Goal: Task Accomplishment & Management: Use online tool/utility

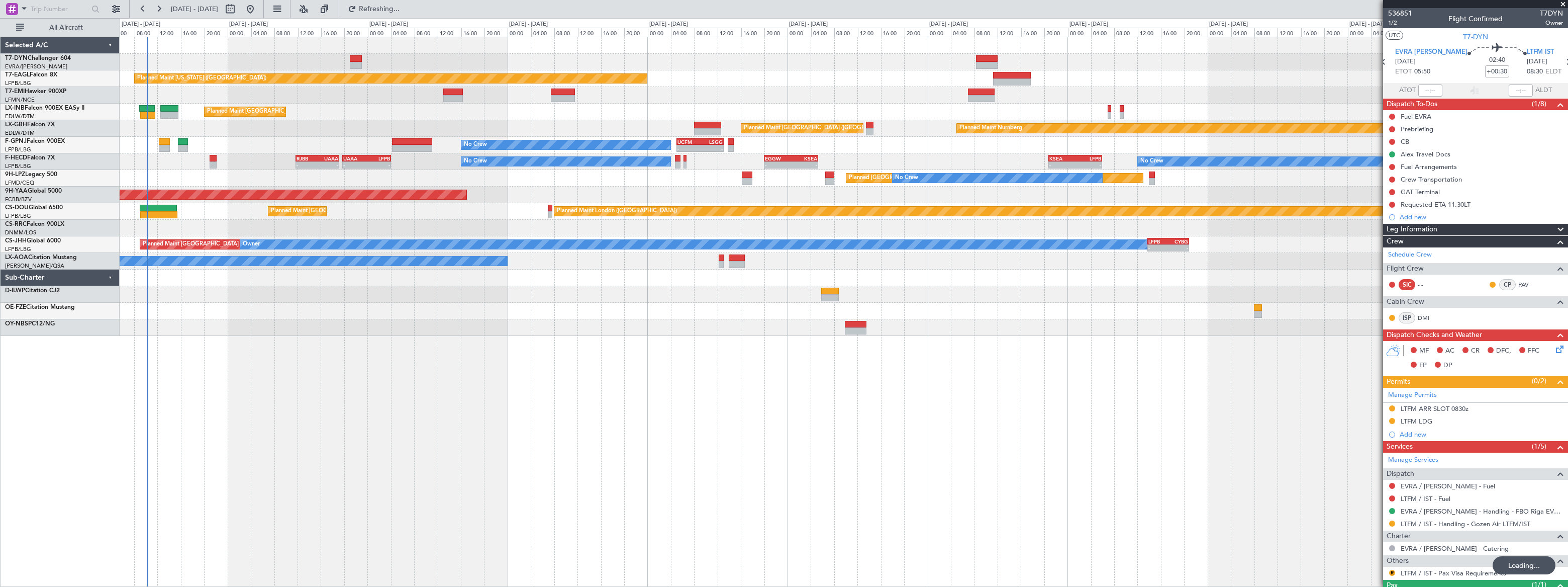
scroll to position [42, 0]
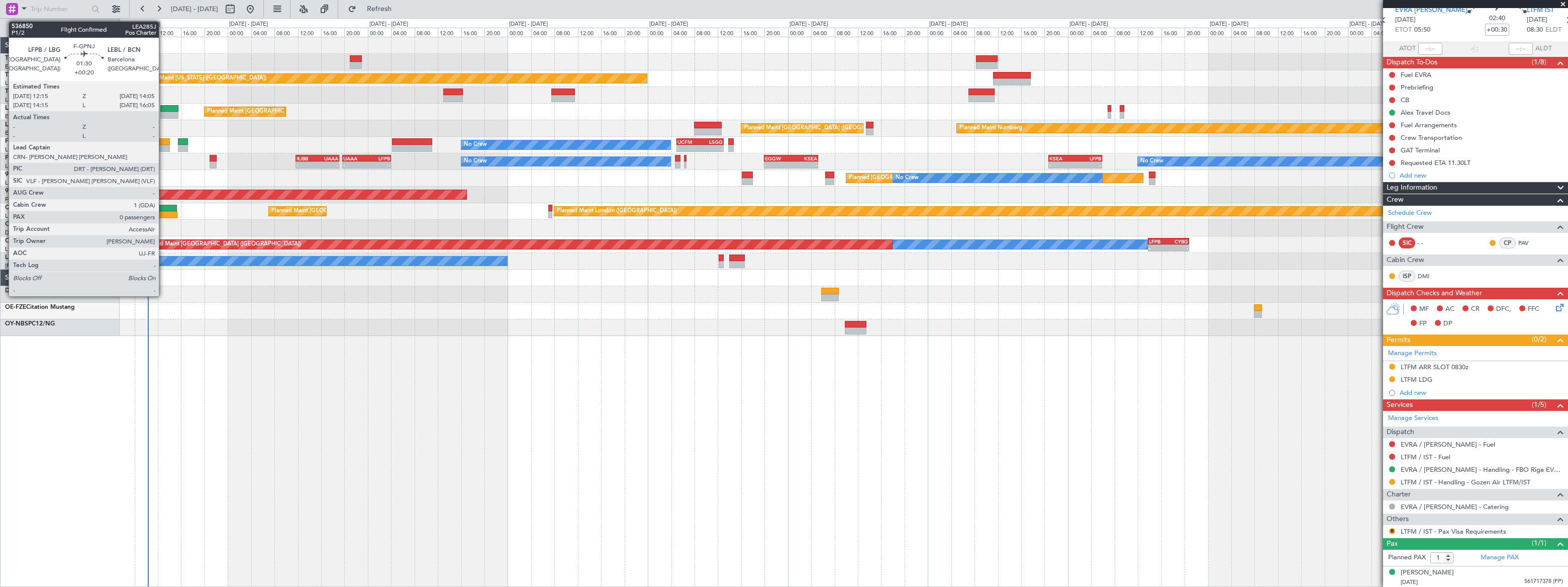
click at [164, 141] on div at bounding box center [164, 141] width 11 height 7
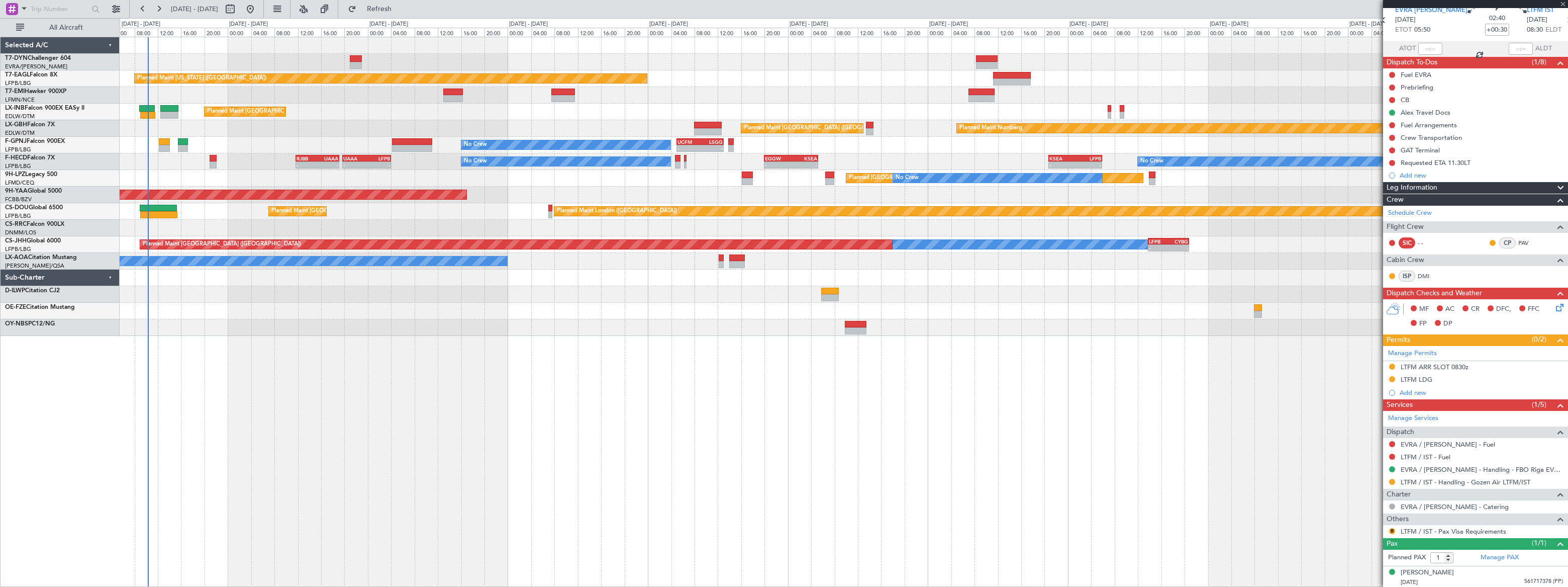
type input "+00:20"
type input "0"
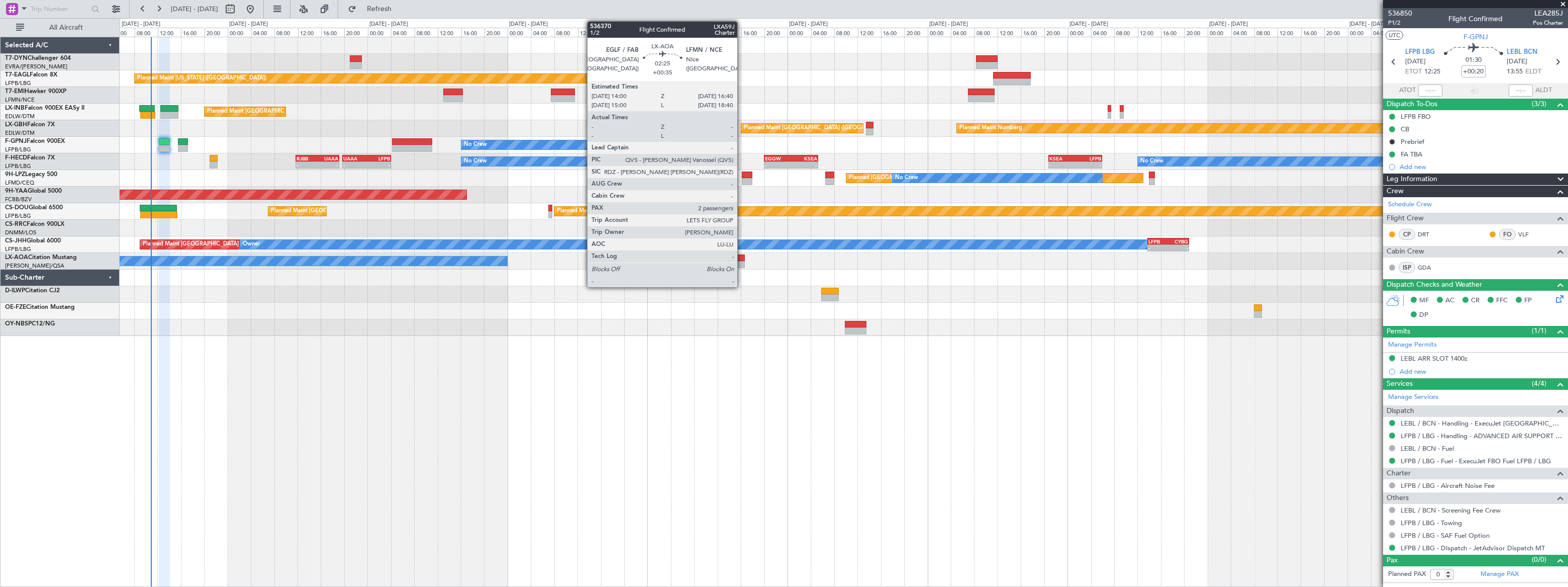
click at [742, 260] on div at bounding box center [736, 257] width 16 height 7
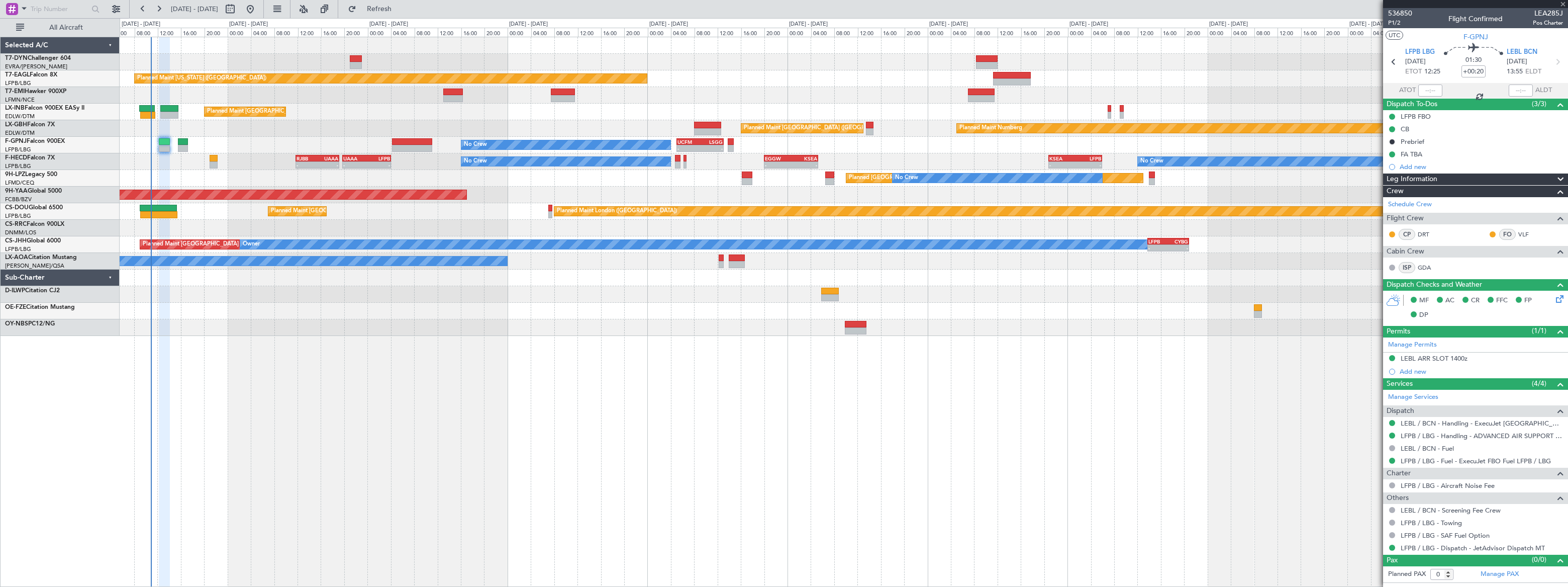
click at [738, 260] on div at bounding box center [736, 257] width 16 height 7
type input "+00:35"
type input "2"
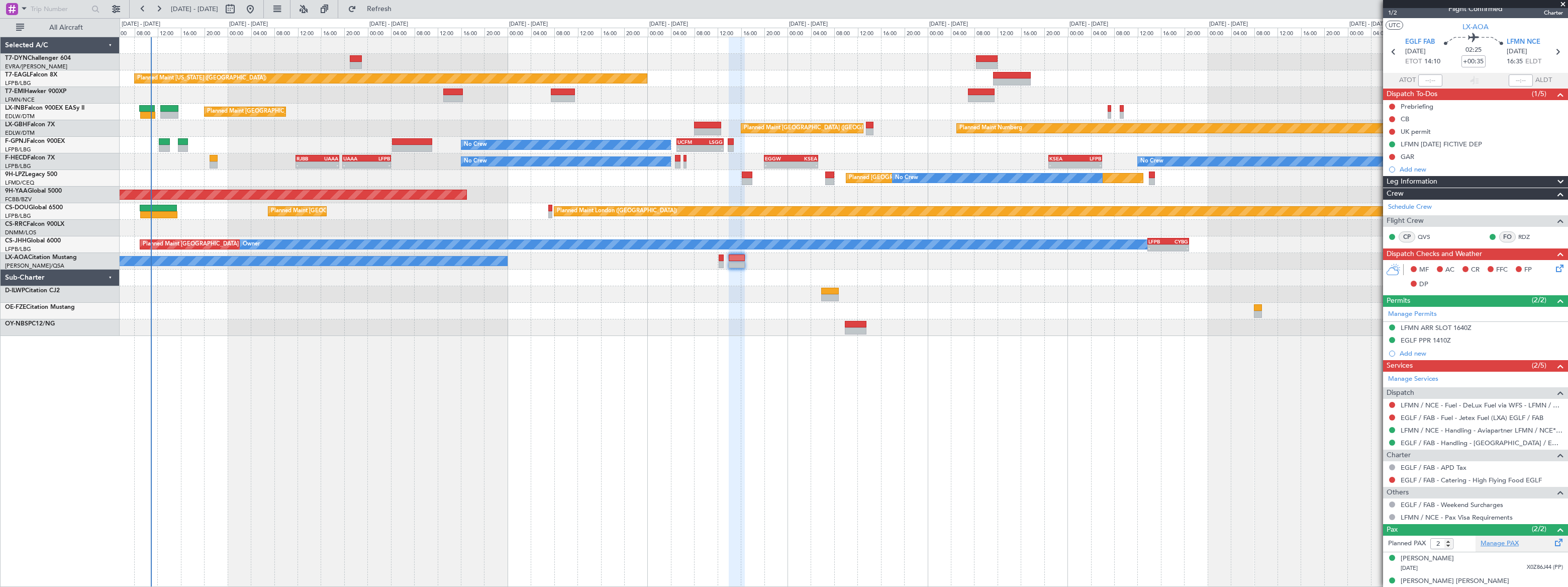
scroll to position [19, 0]
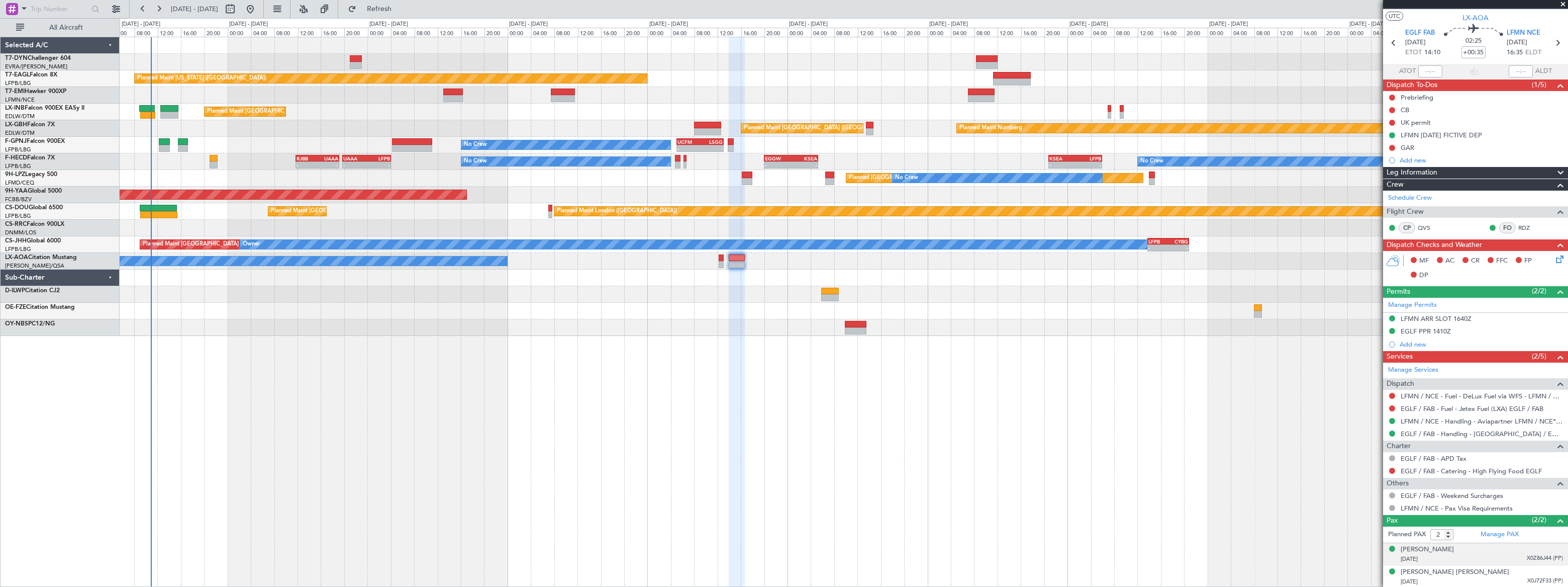
click at [1489, 555] on div "[DATE] X0Z86J44 (PP)" at bounding box center [1481, 559] width 162 height 10
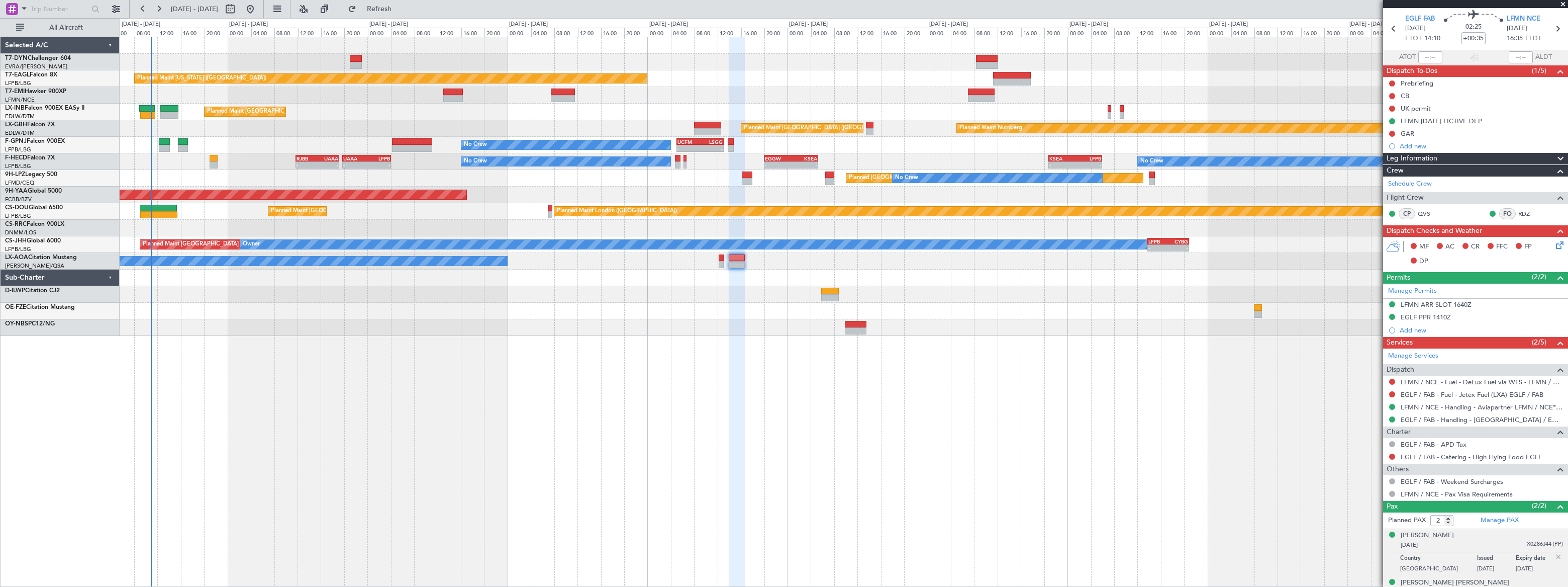
scroll to position [44, 0]
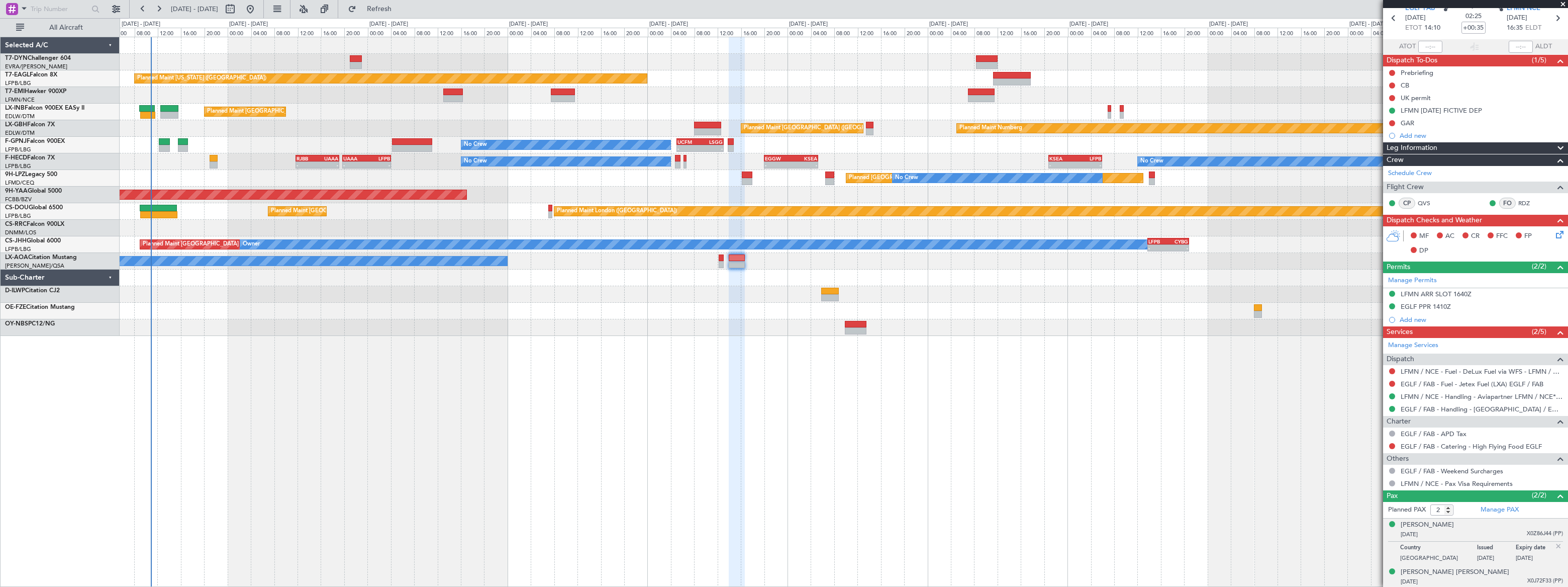
click at [1501, 574] on div "[PERSON_NAME] [PERSON_NAME] [DATE] X0J72F33 (PP)" at bounding box center [1481, 576] width 162 height 19
click at [238, 7] on button at bounding box center [230, 9] width 16 height 16
select select "9"
select select "2025"
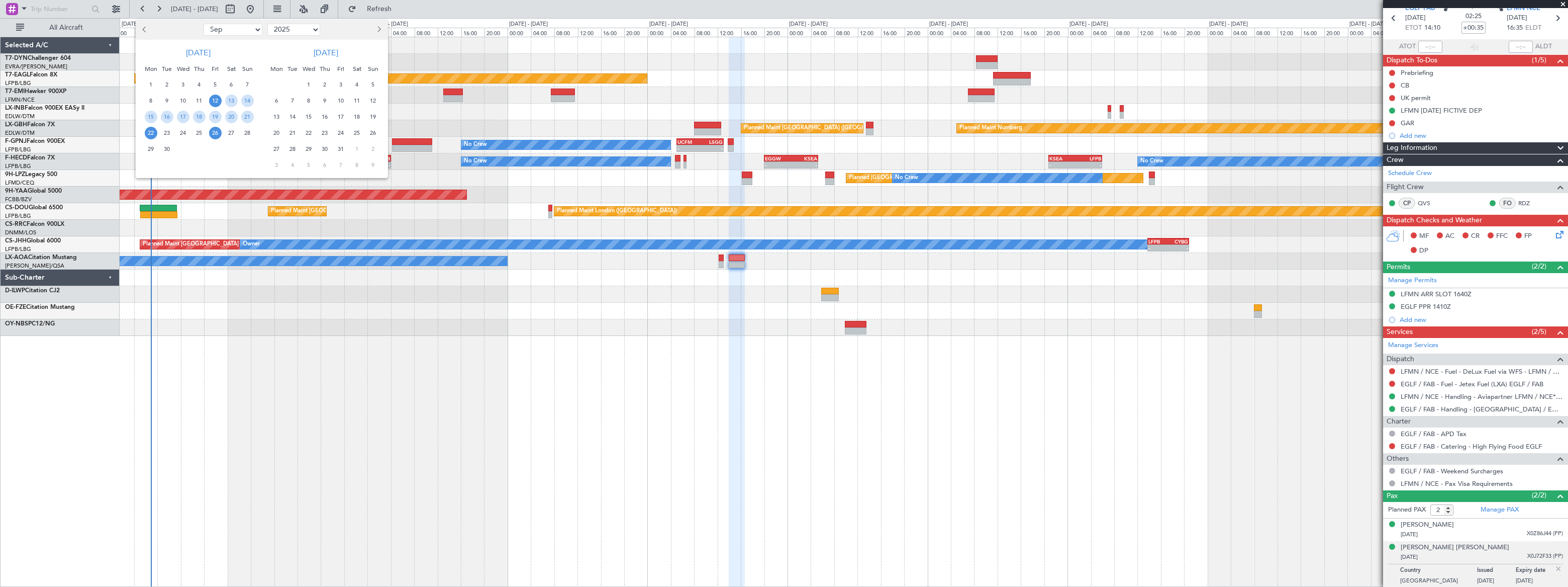
click at [215, 133] on span "26" at bounding box center [215, 133] width 12 height 12
click at [216, 134] on span "26" at bounding box center [215, 133] width 12 height 12
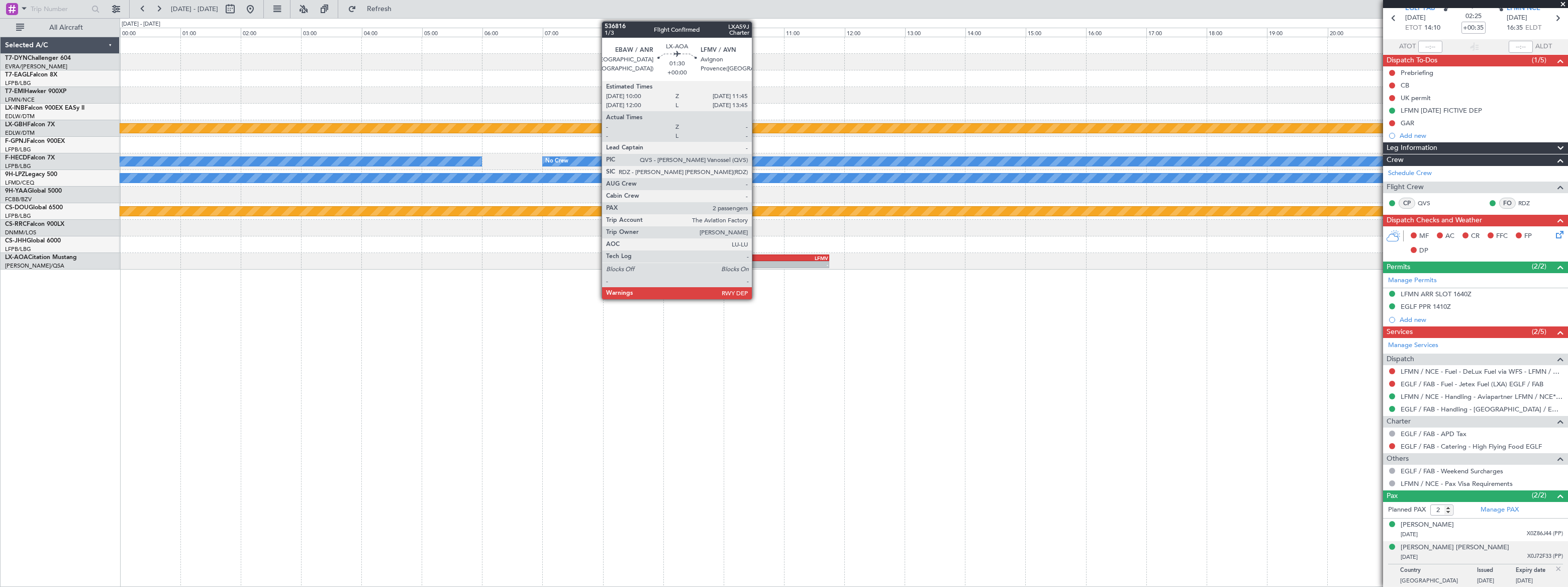
click at [757, 262] on div "-" at bounding box center [750, 264] width 51 height 6
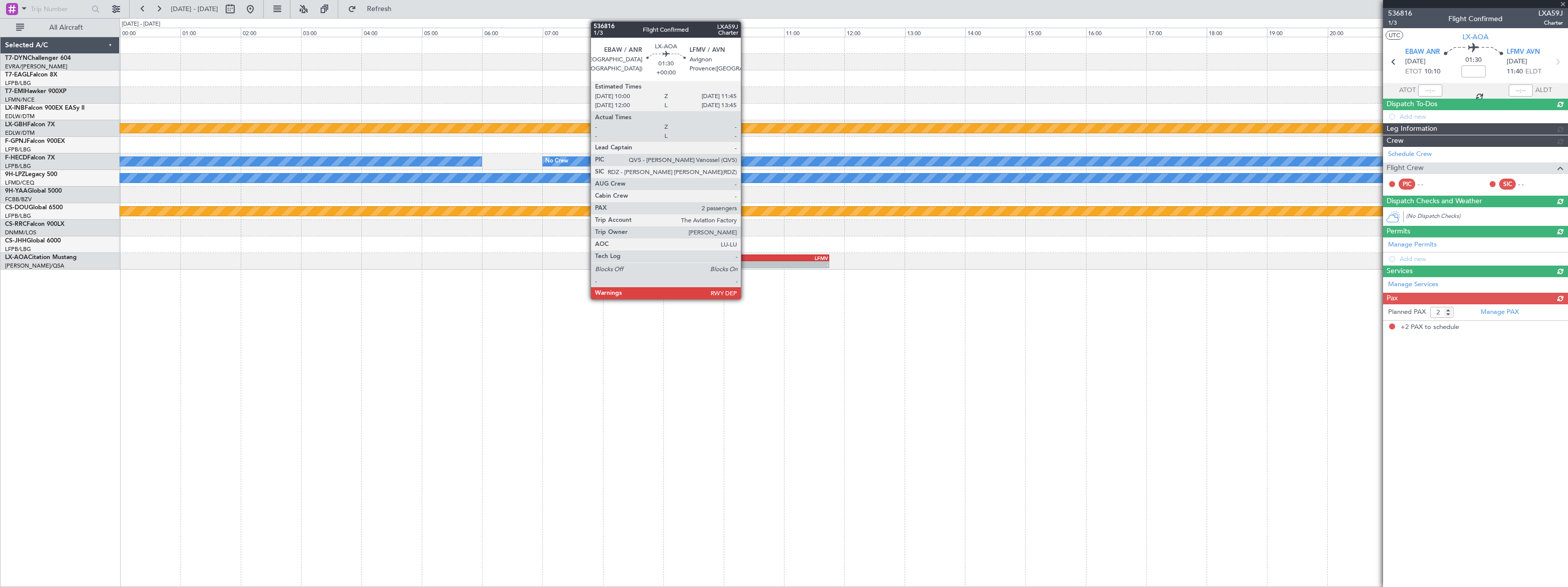
scroll to position [0, 0]
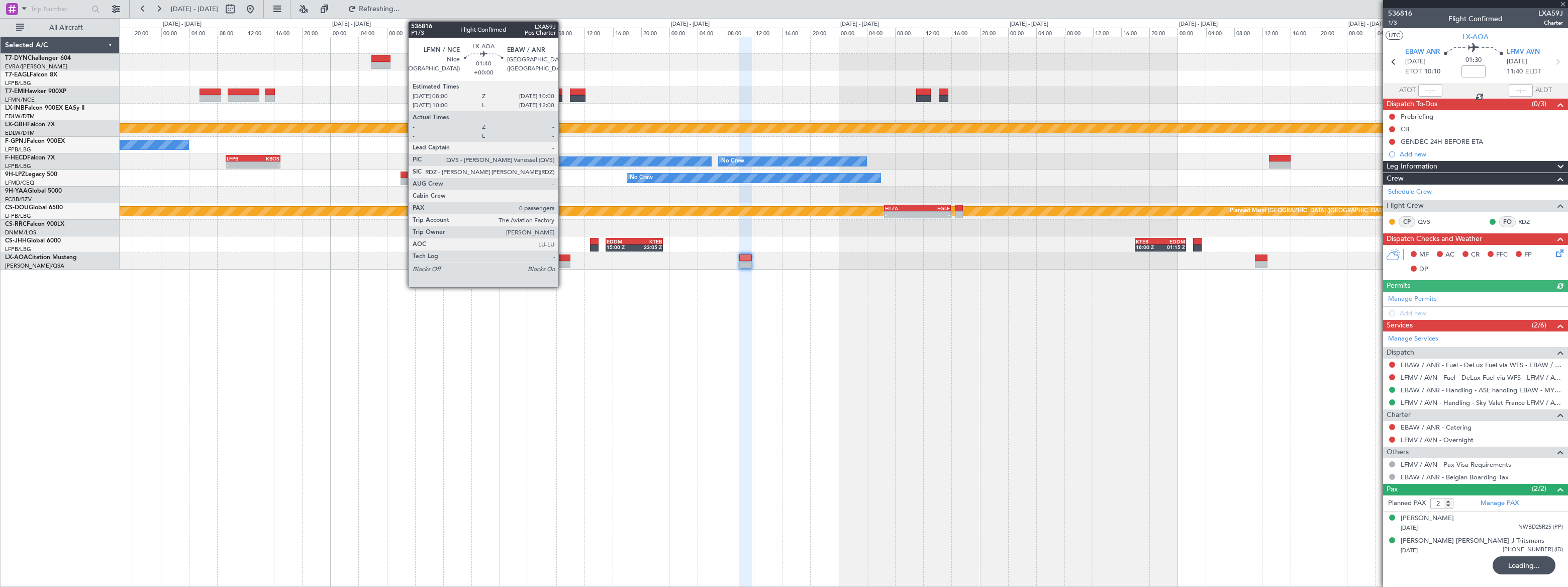
click at [563, 258] on div at bounding box center [563, 257] width 15 height 7
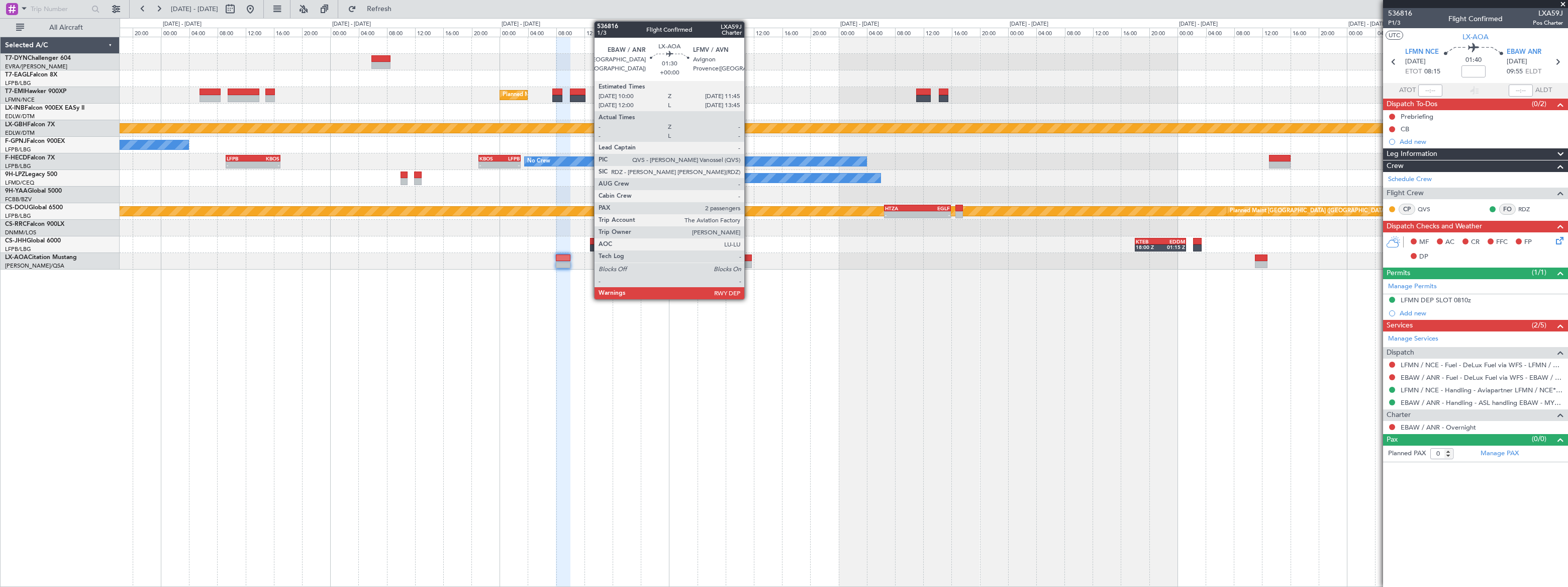
click at [749, 261] on div at bounding box center [746, 264] width 12 height 7
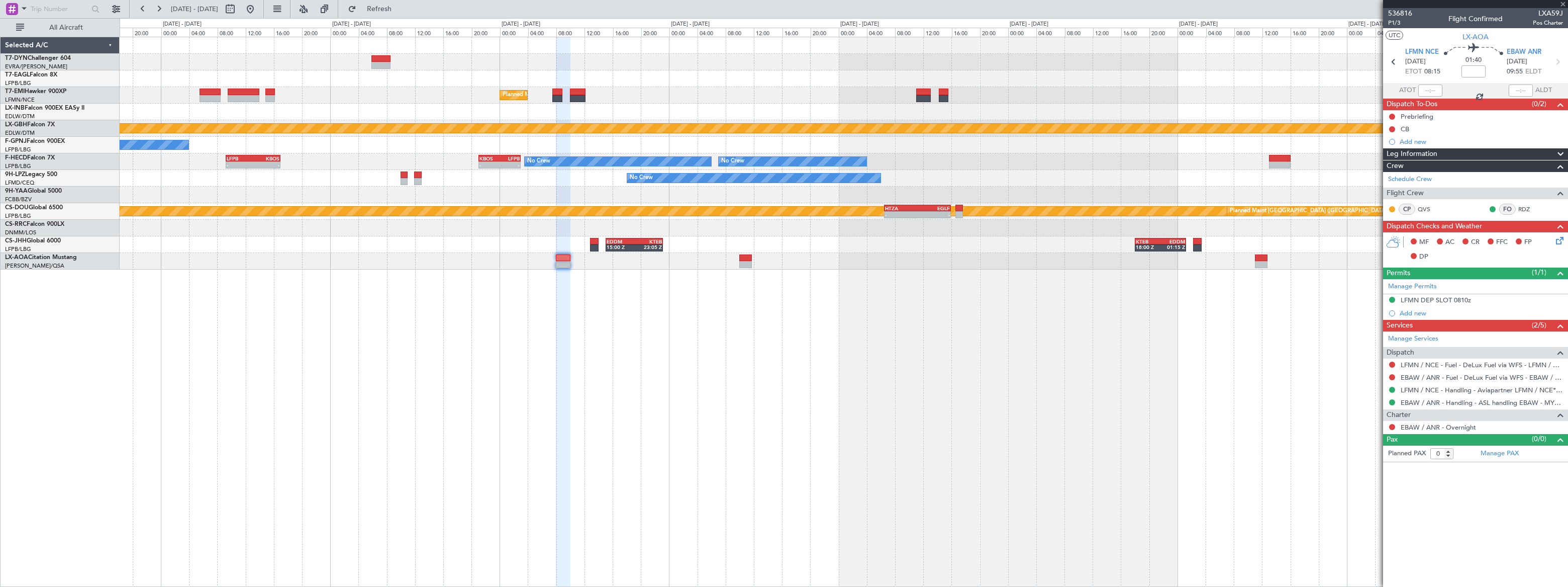
type input "2"
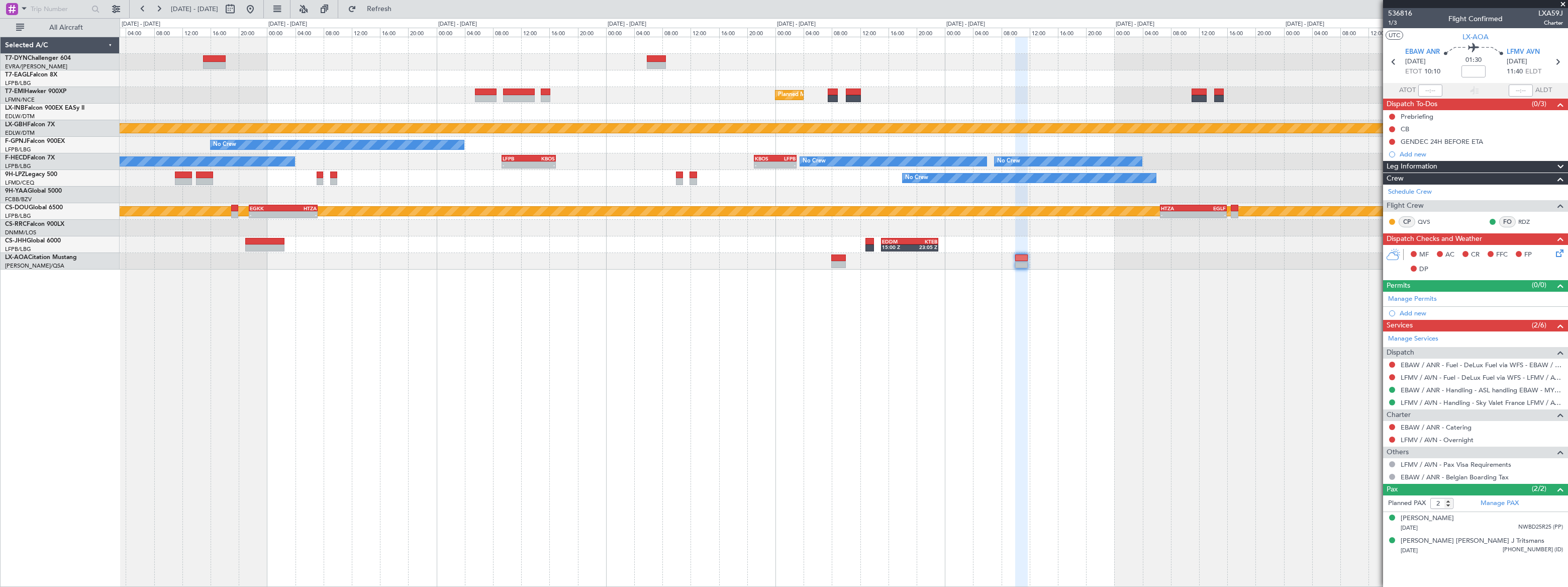
click at [659, 193] on div "Planned Maint [GEOGRAPHIC_DATA] Planned Maint Nurnberg No Crew Planned Maint [G…" at bounding box center [843, 154] width 1448 height 232
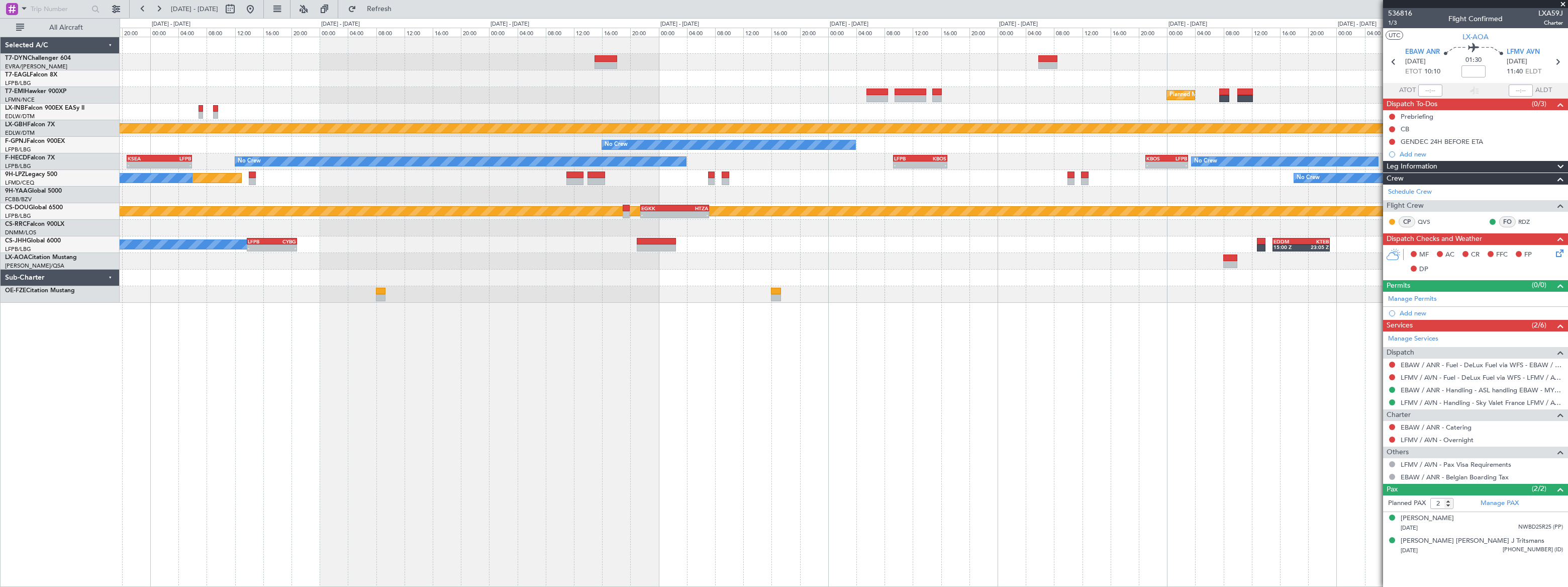
click at [861, 327] on div "- - KTEB 11:15 Z LFPB 17:40 Z Planned Maint [GEOGRAPHIC_DATA] Planned Maint Nur…" at bounding box center [843, 312] width 1449 height 550
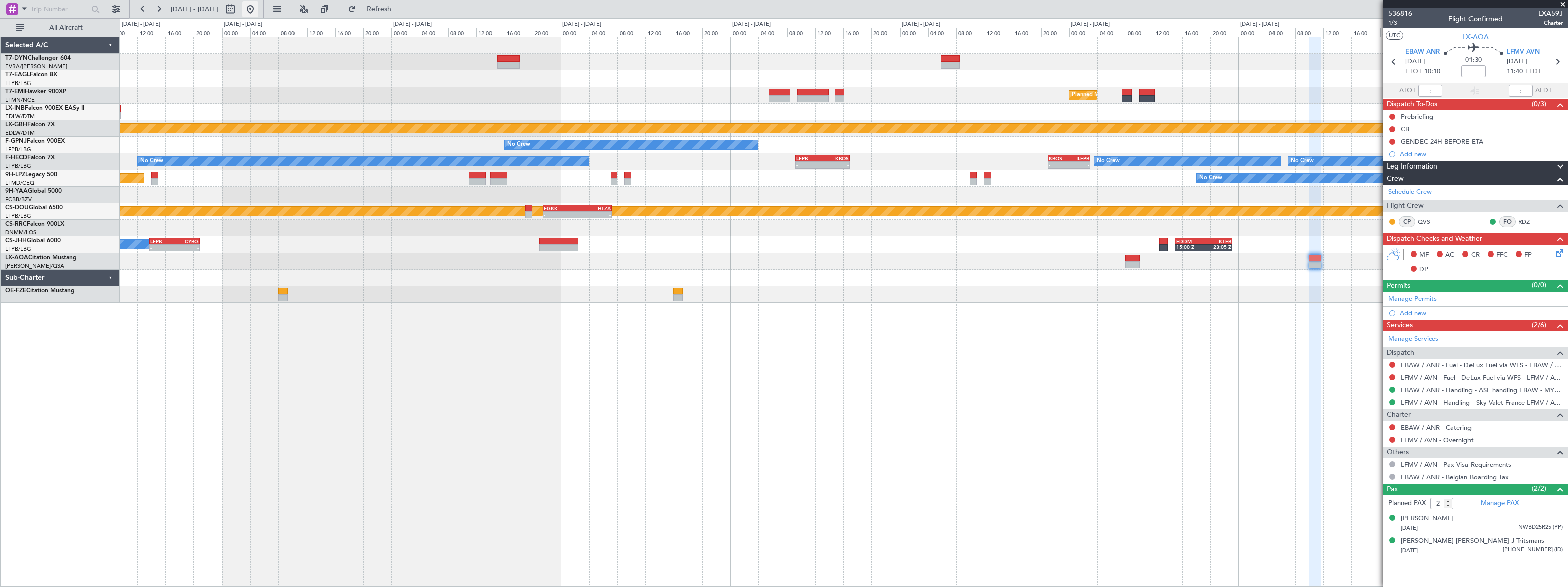
click at [258, 6] on button at bounding box center [250, 9] width 16 height 16
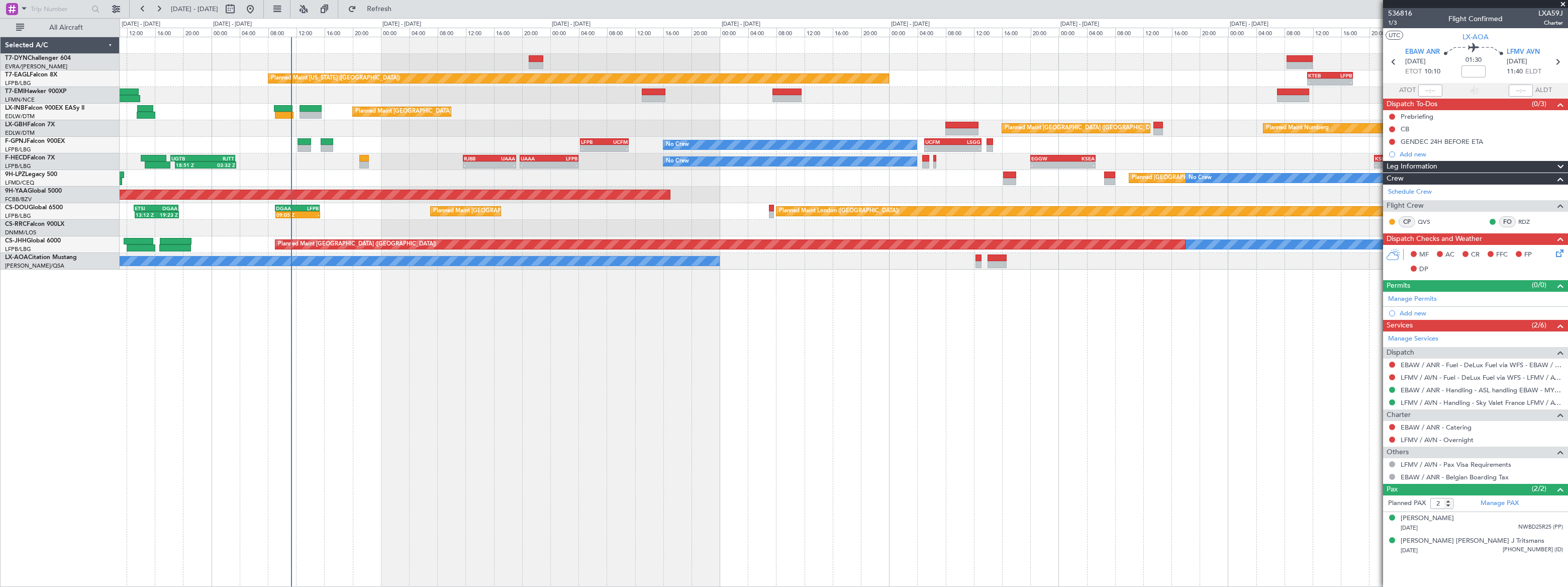
click at [432, 289] on div "Planned Maint [US_STATE] ([GEOGRAPHIC_DATA]) - - KTEB 11:15 Z LFPB 17:40 Z Plan…" at bounding box center [843, 312] width 1448 height 550
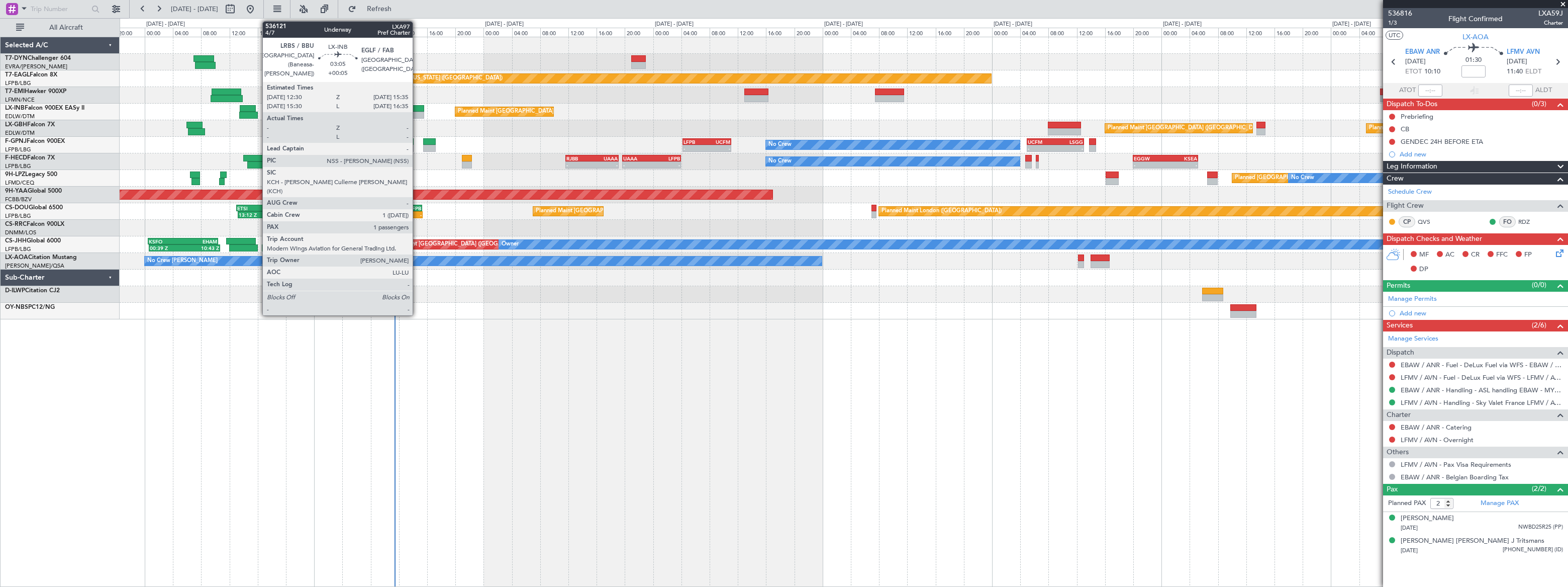
click at [417, 110] on div at bounding box center [413, 108] width 22 height 7
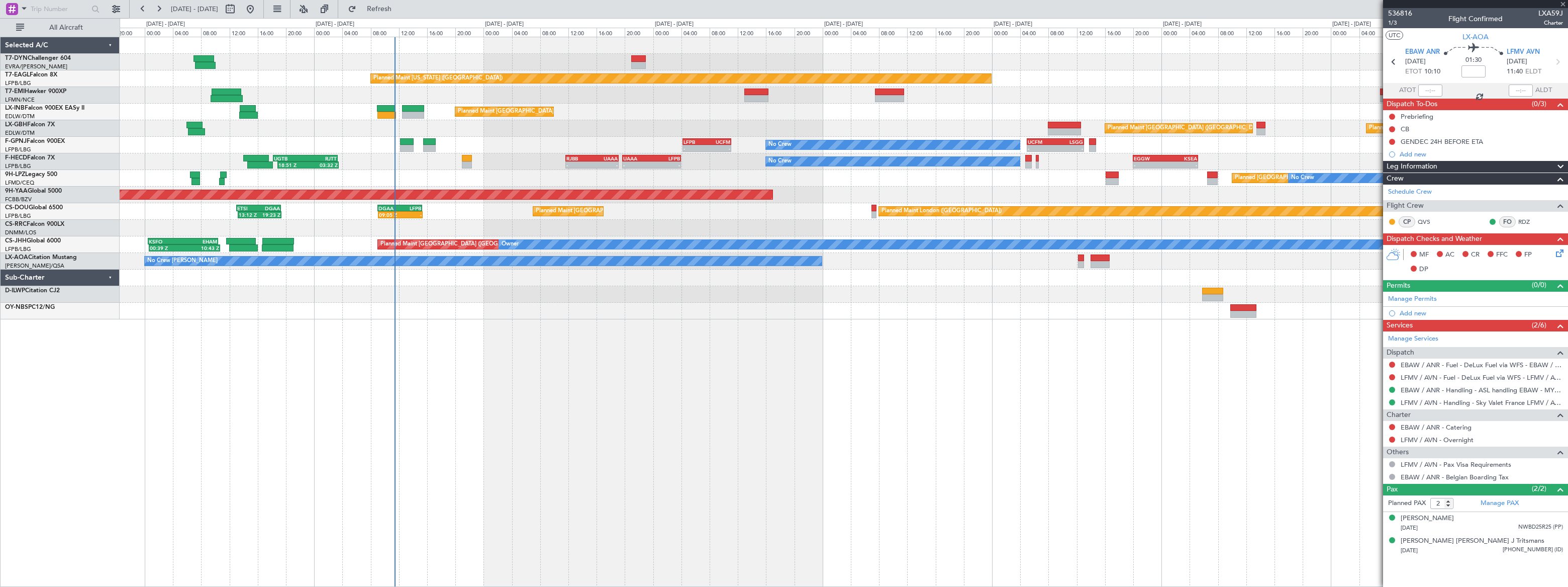
type input "+00:05"
type input "1"
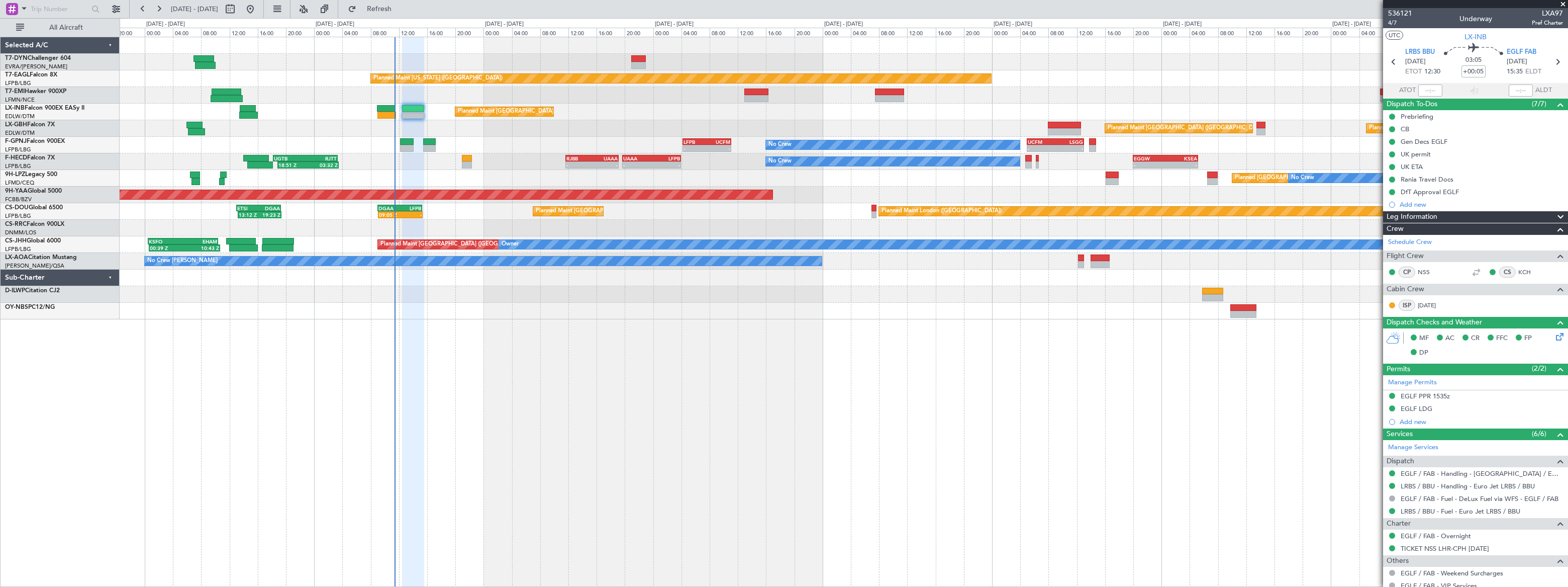
scroll to position [80, 0]
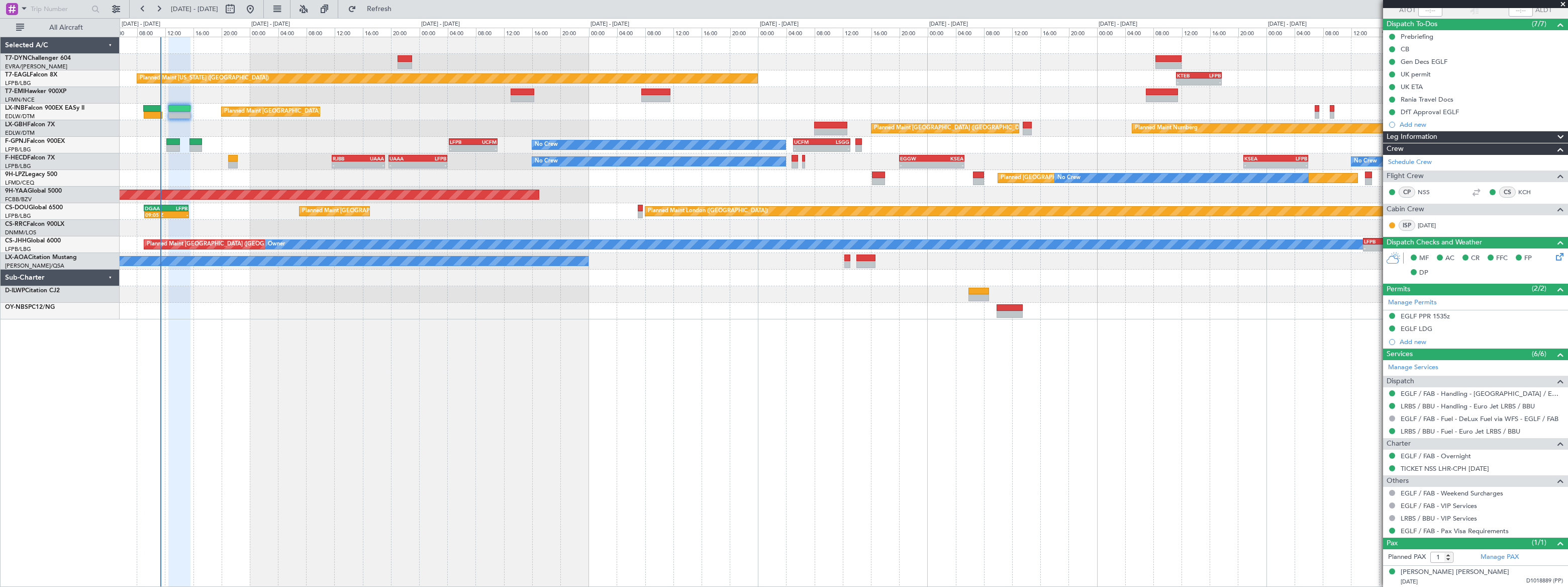
click at [252, 126] on div "Planned Maint [US_STATE] ([GEOGRAPHIC_DATA]) - - KTEB 11:15 Z LFPB 17:40 Z Plan…" at bounding box center [842, 179] width 1447 height 282
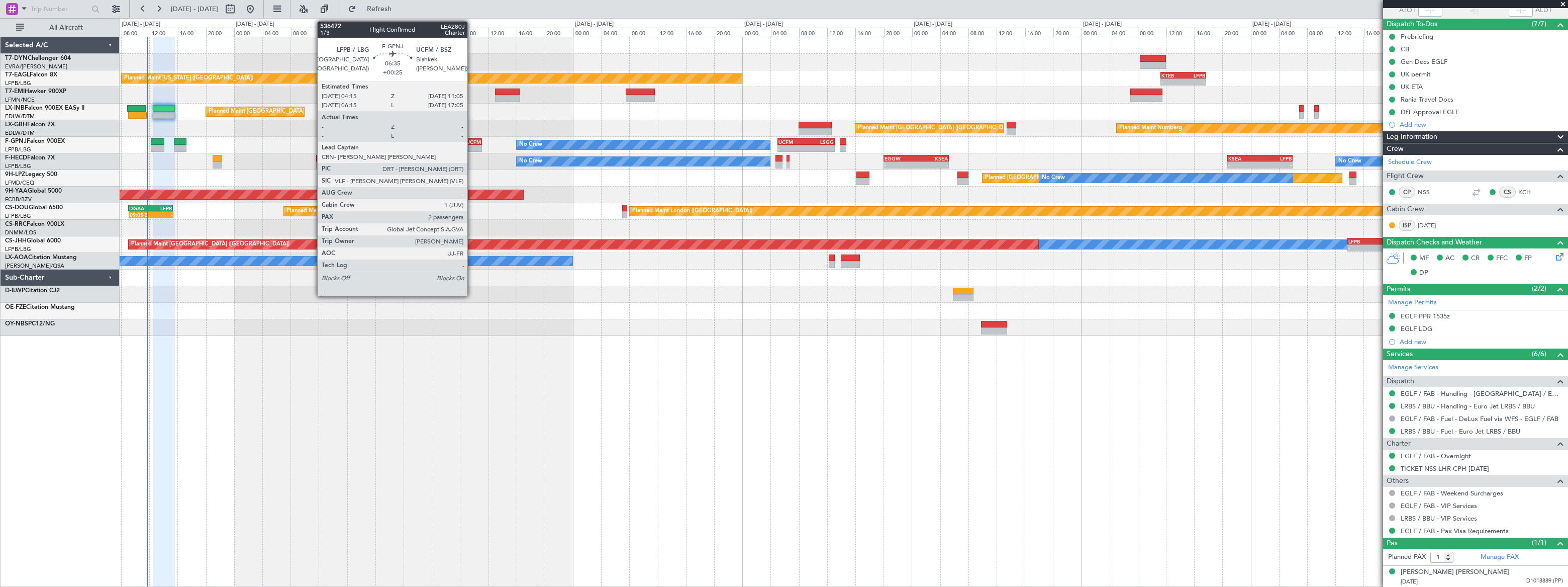
click at [472, 139] on div "UCFM" at bounding box center [469, 142] width 23 height 6
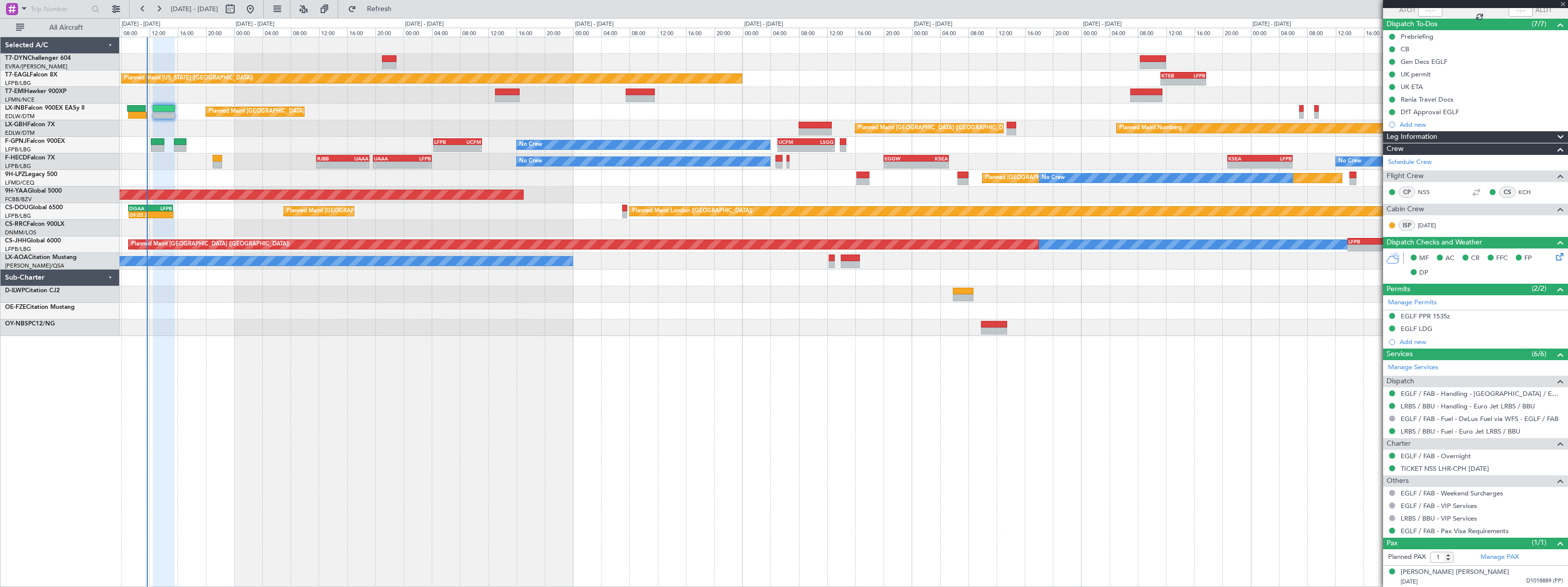
type input "+00:25"
type input "2"
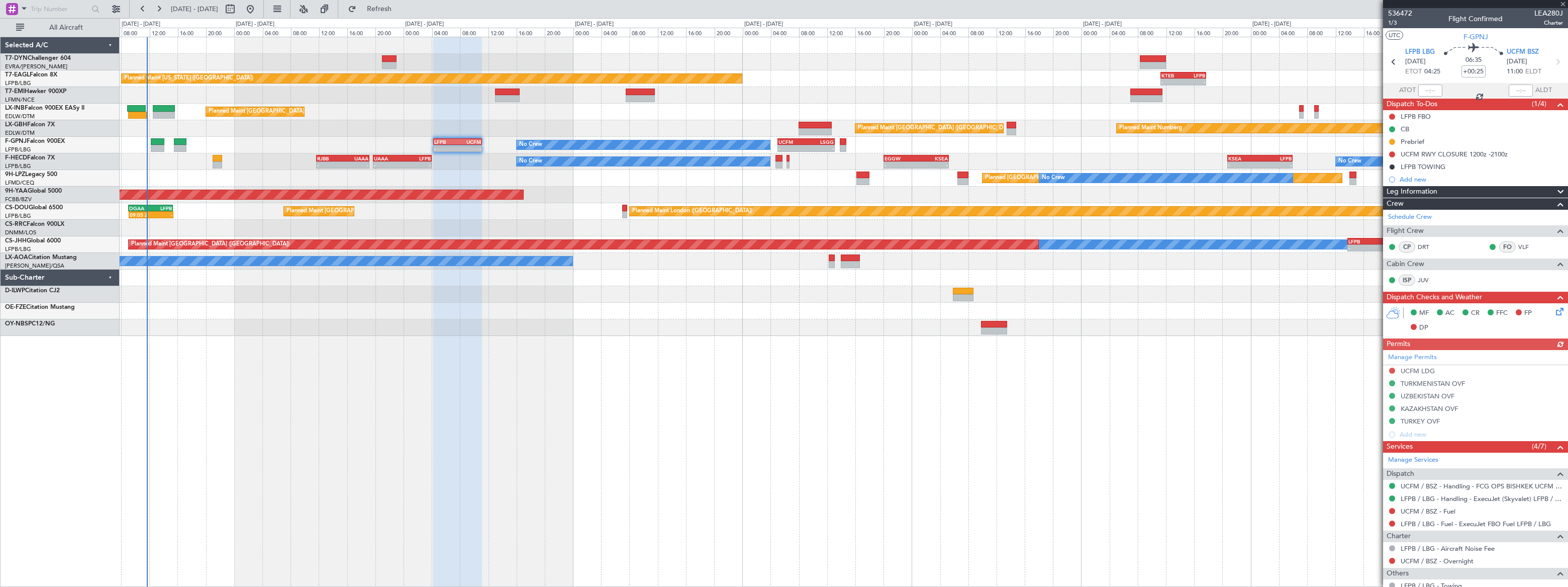
scroll to position [127, 0]
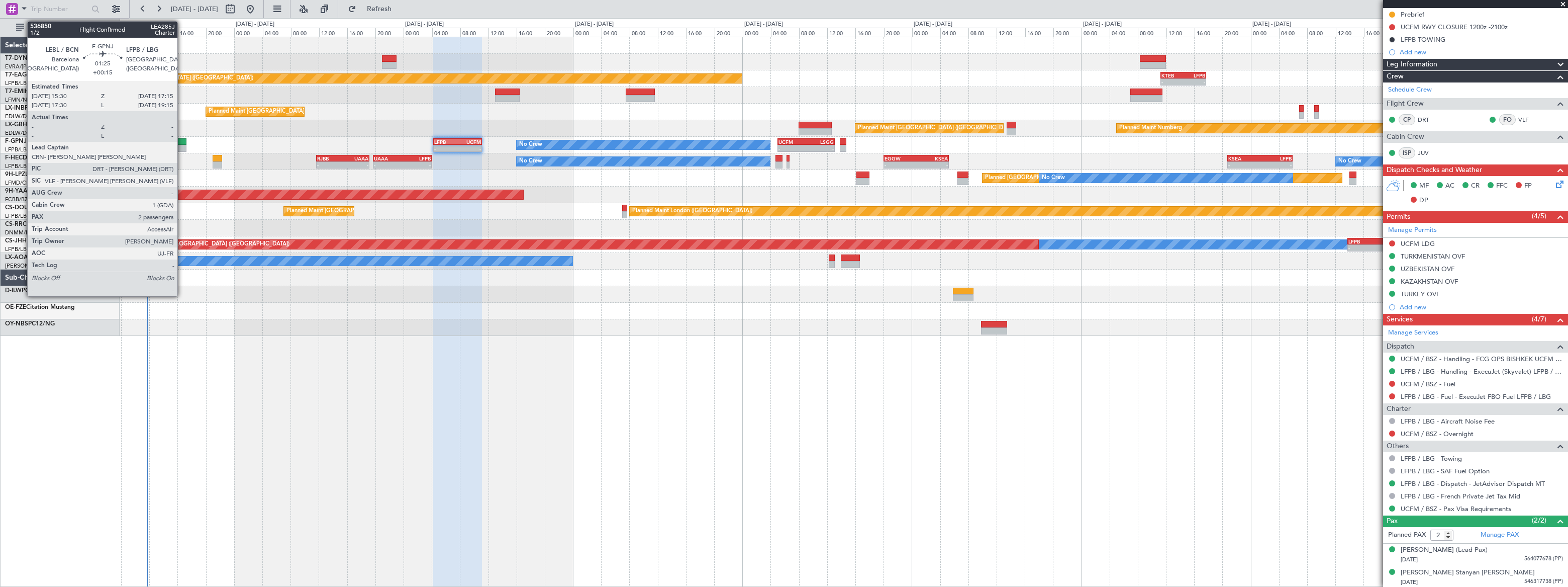
click at [182, 145] on div at bounding box center [180, 148] width 12 height 7
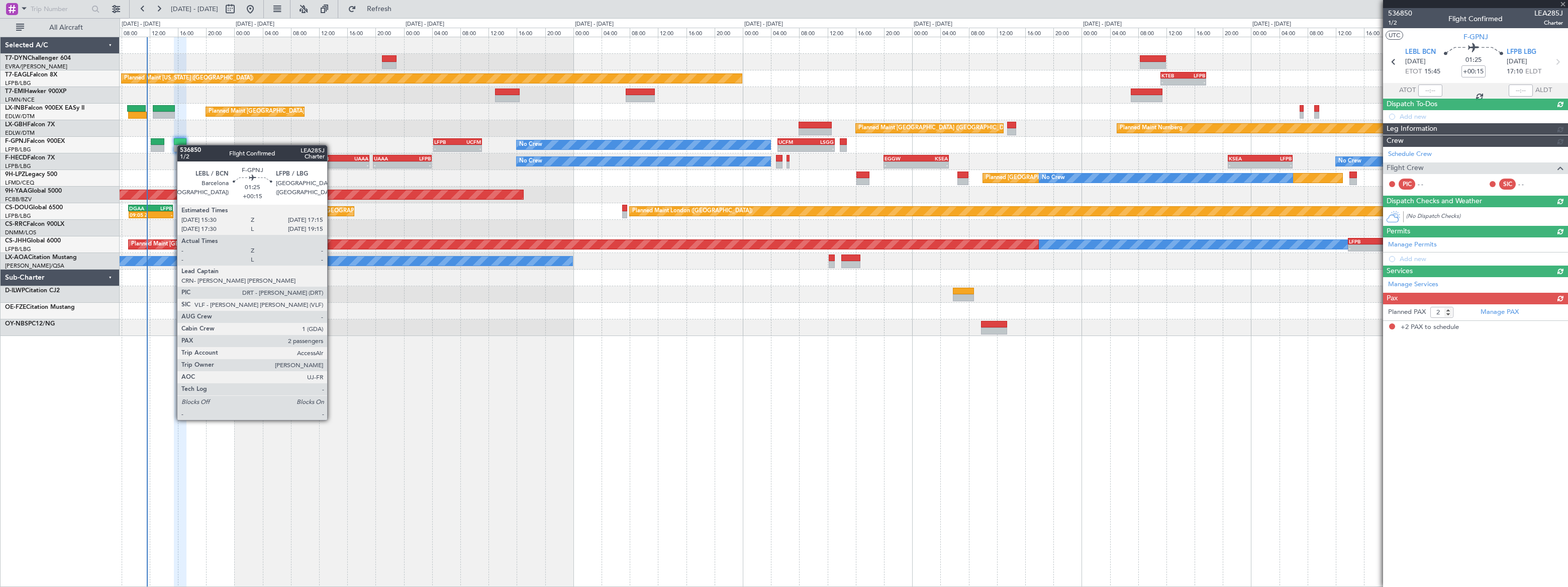
scroll to position [0, 0]
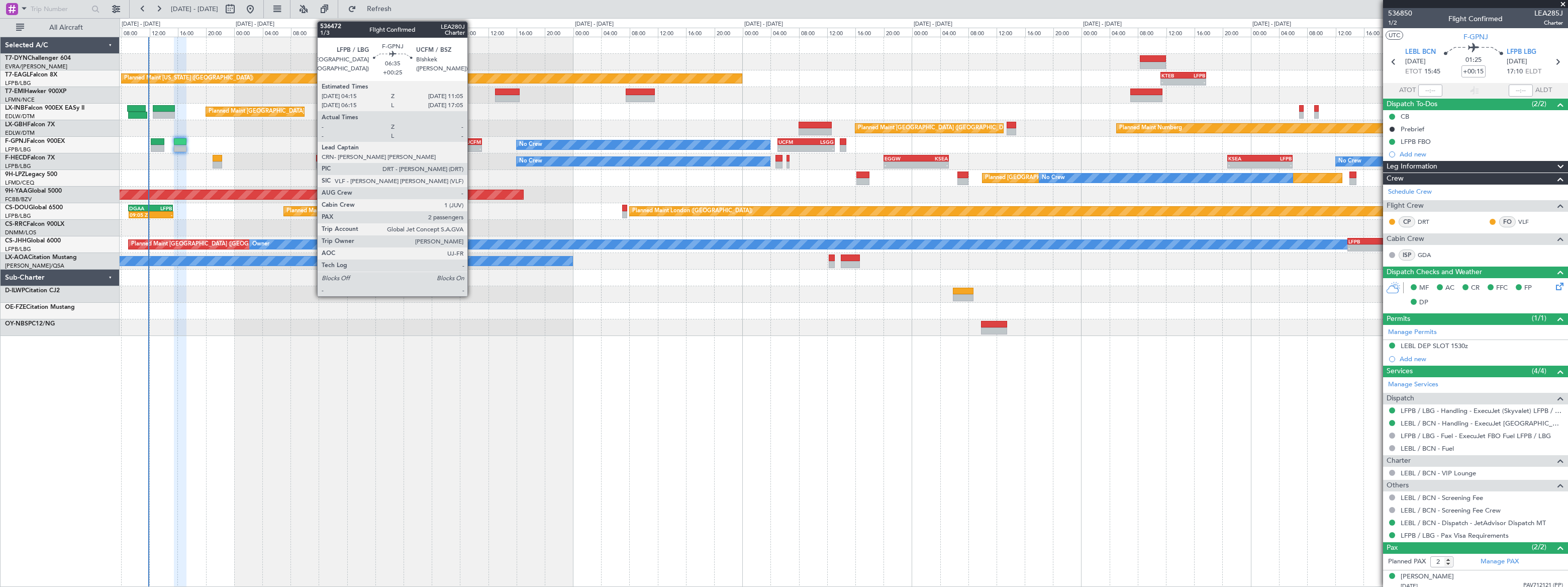
click at [471, 136] on div "Planned Maint Nurnberg Planned Maint [GEOGRAPHIC_DATA] ([GEOGRAPHIC_DATA])" at bounding box center [842, 128] width 1447 height 16
click at [471, 143] on div "UCFM" at bounding box center [469, 142] width 23 height 6
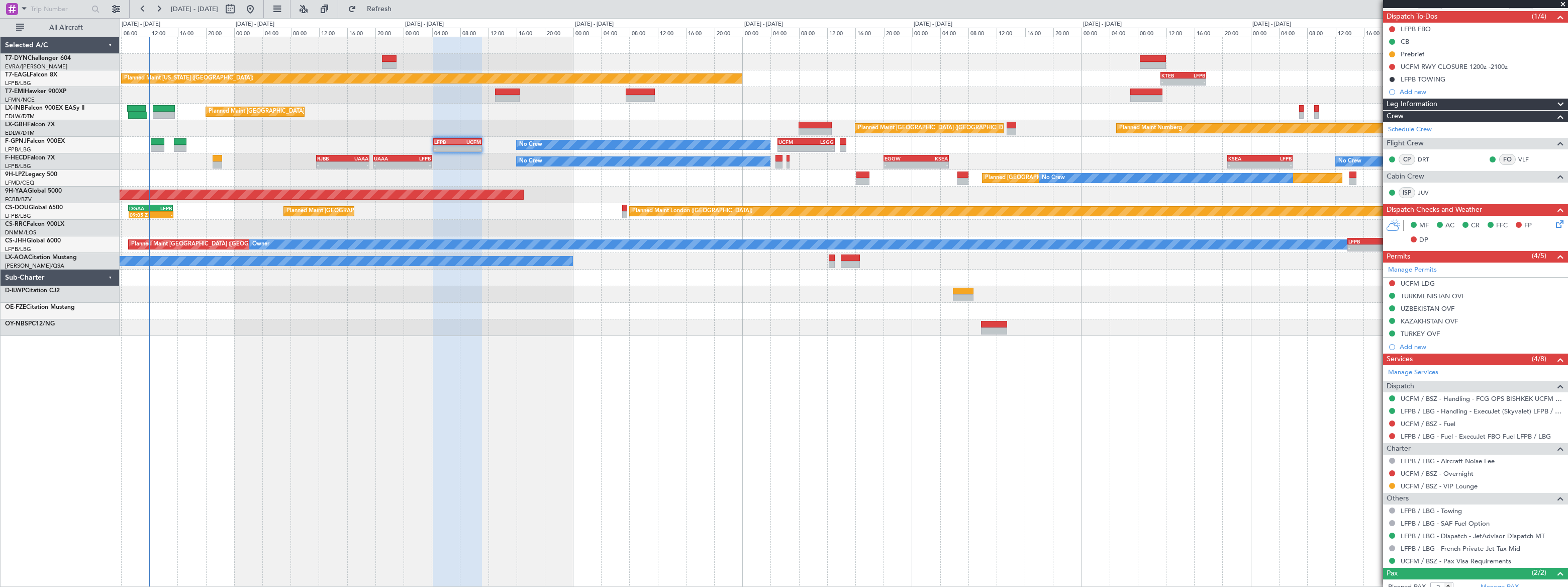
scroll to position [140, 0]
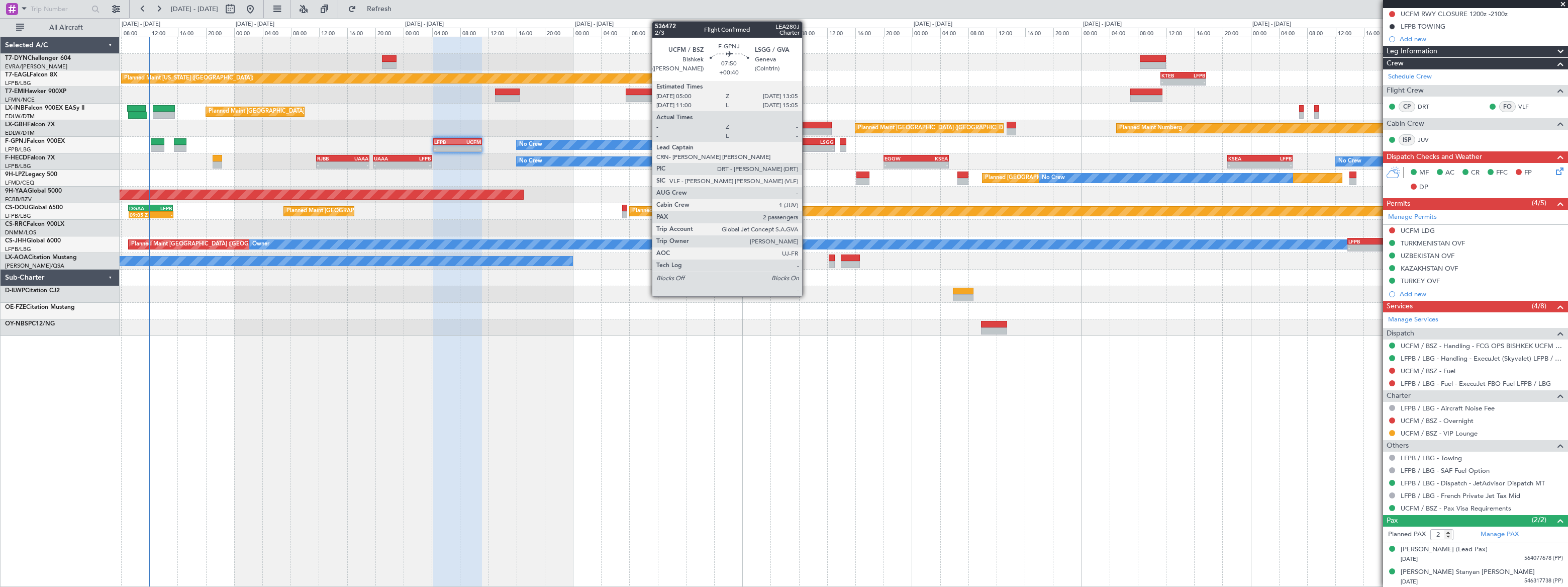
click at [807, 141] on div "LSGG" at bounding box center [819, 142] width 27 height 6
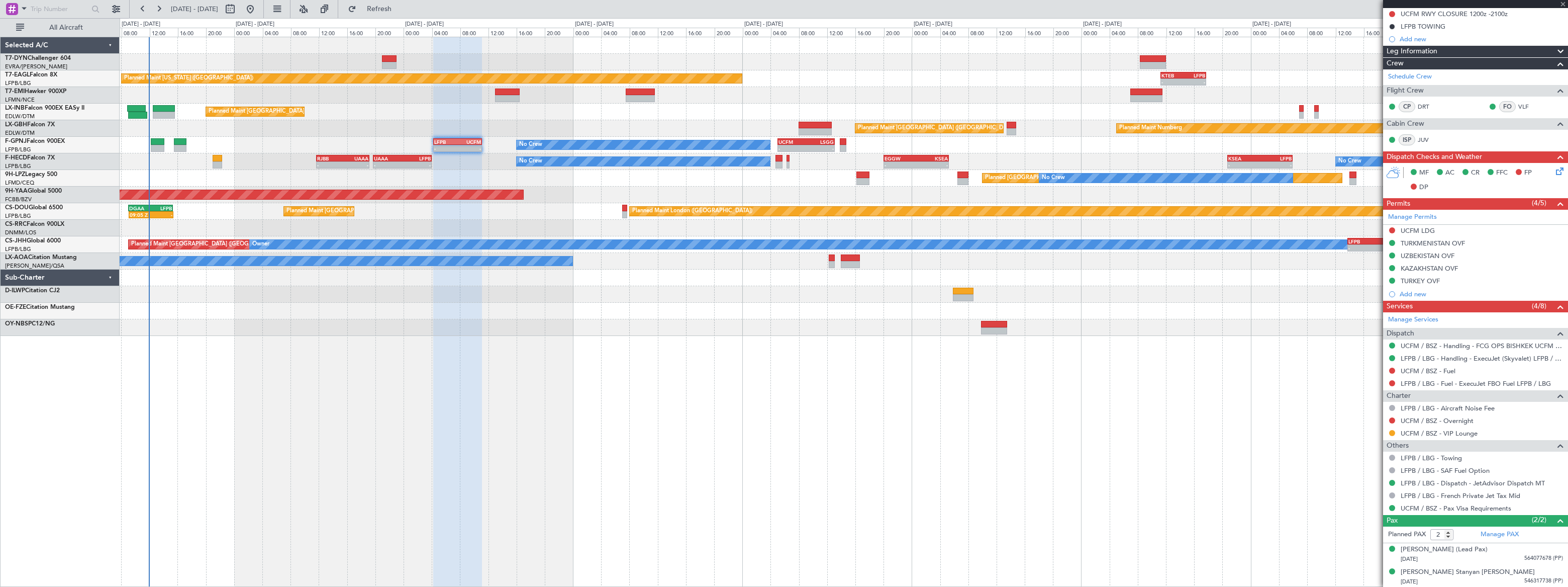
scroll to position [0, 0]
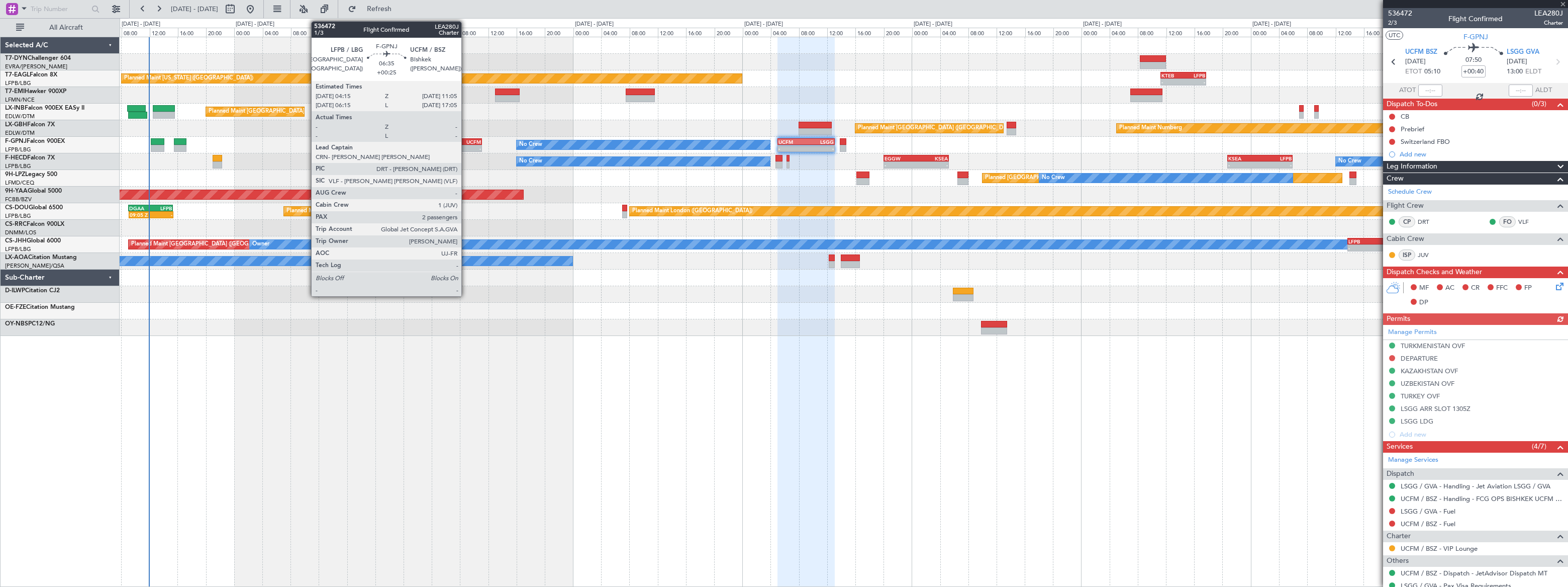
click at [466, 139] on div "UCFM" at bounding box center [469, 142] width 23 height 6
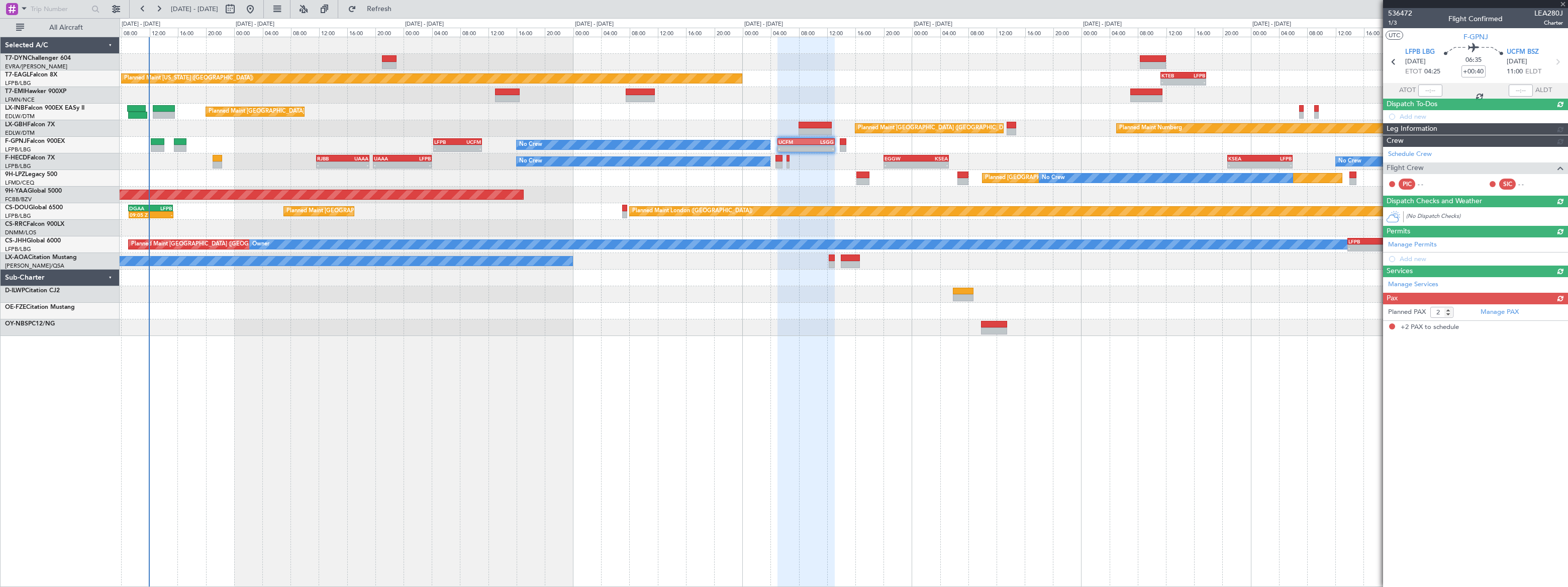
type input "+00:25"
